Goal: Task Accomplishment & Management: Manage account settings

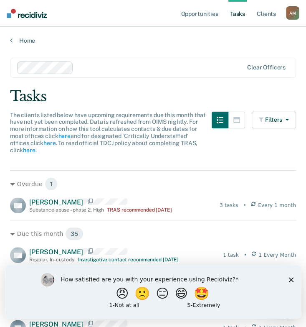
click at [233, 109] on polygon "Close survey" at bounding box center [291, 278] width 5 height 5
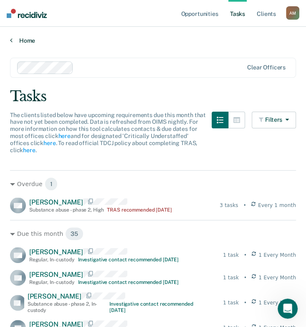
click at [16, 41] on link "Home" at bounding box center [153, 41] width 286 height 8
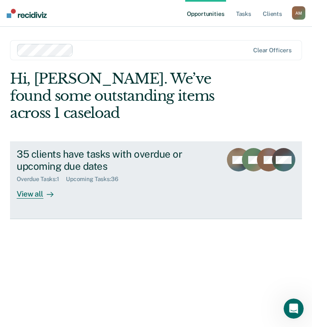
click at [103, 109] on div "35 clients have tasks with overdue or upcoming due dates" at bounding box center [116, 160] width 199 height 24
